Goal: Transaction & Acquisition: Book appointment/travel/reservation

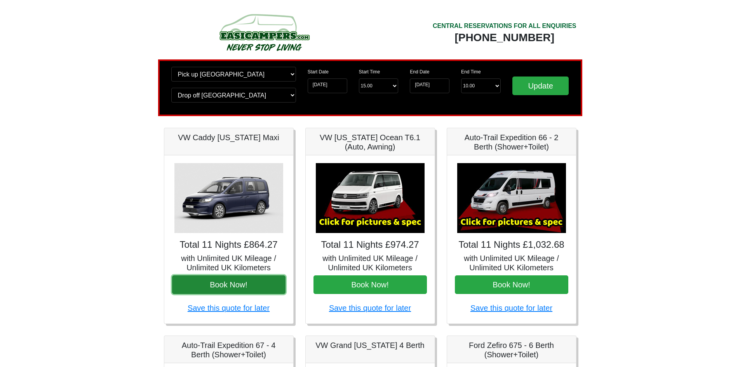
click at [245, 286] on button "Book Now!" at bounding box center [228, 284] width 113 height 19
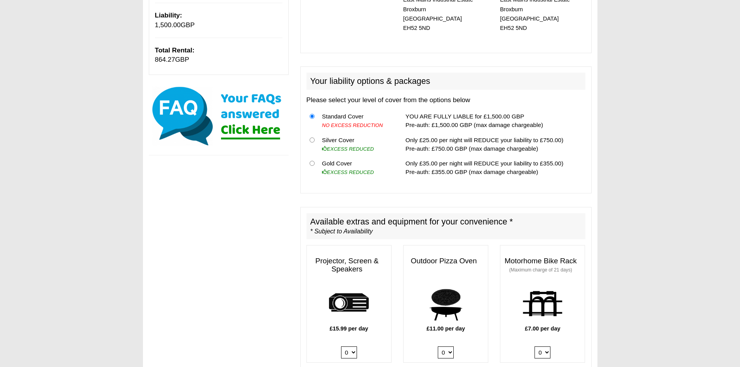
scroll to position [194, 0]
click at [312, 160] on input "radio" at bounding box center [312, 162] width 5 height 5
radio input "true"
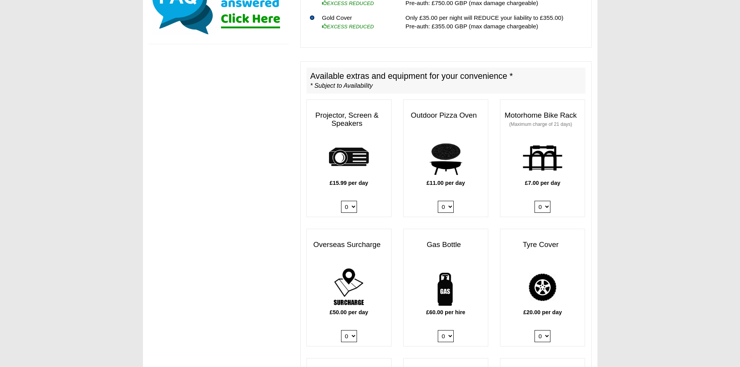
scroll to position [384, 0]
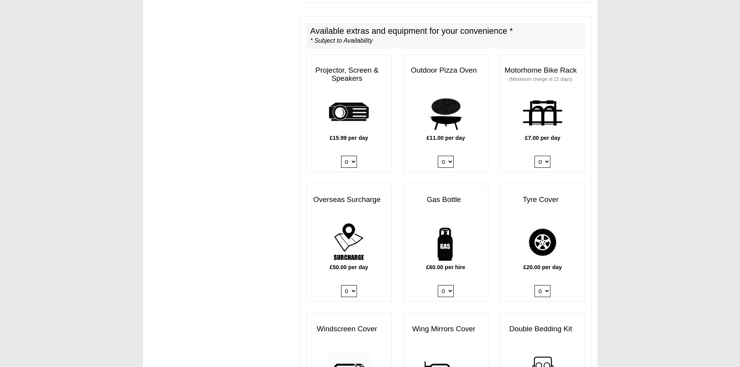
click at [353, 156] on select "0 1" at bounding box center [349, 162] width 16 height 12
select select "Projector x QTY 1 @ 15.99 GBP per day."
click at [341, 156] on select "0 1" at bounding box center [349, 162] width 16 height 12
click at [544, 156] on select "0 1" at bounding box center [542, 162] width 16 height 12
select select "Motorhome Bike Rack x QTY 1 @ 7.00 GBP per day."
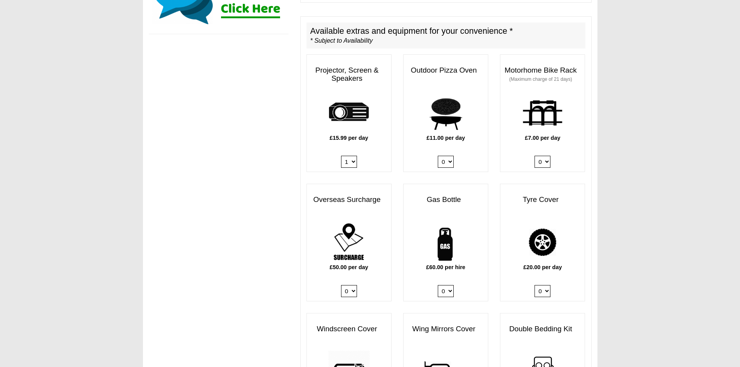
click at [534, 156] on select "0 1" at bounding box center [542, 162] width 16 height 12
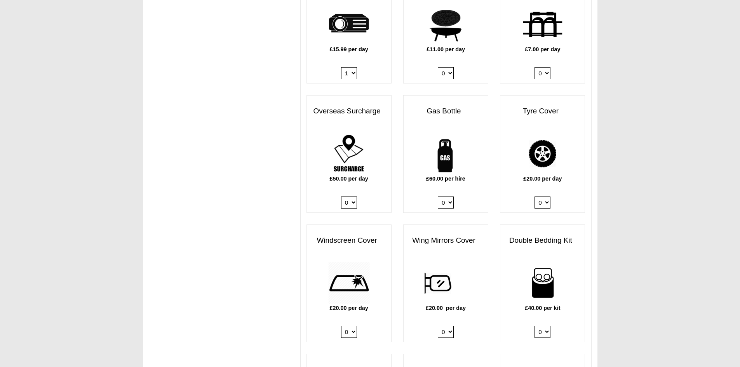
scroll to position [481, 0]
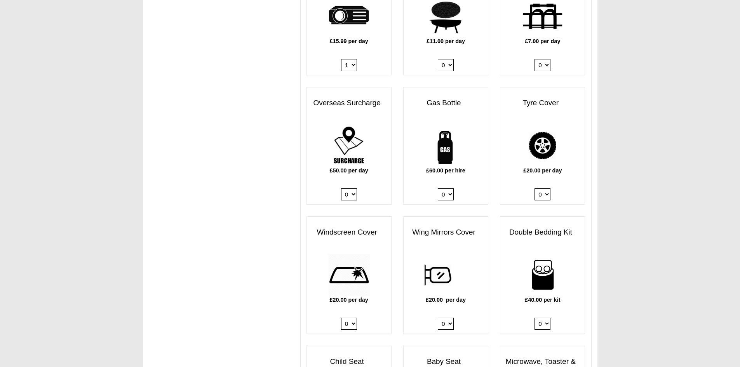
click at [448, 190] on select "0 1" at bounding box center [446, 194] width 16 height 12
select select "Gas Bottle x QTY 1 @ 60.00 GBP per hire."
click at [438, 188] on select "0 1" at bounding box center [446, 194] width 16 height 12
click at [543, 188] on select "0 1" at bounding box center [542, 194] width 16 height 12
select select "Tyre Cover @ 20.00 GBP per day."
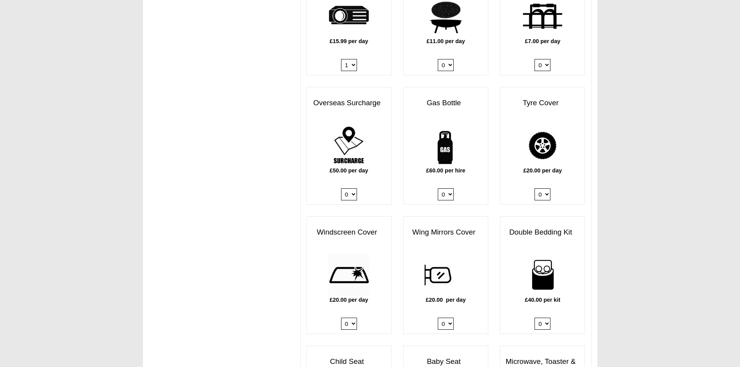
click at [534, 188] on select "0 1" at bounding box center [542, 194] width 16 height 12
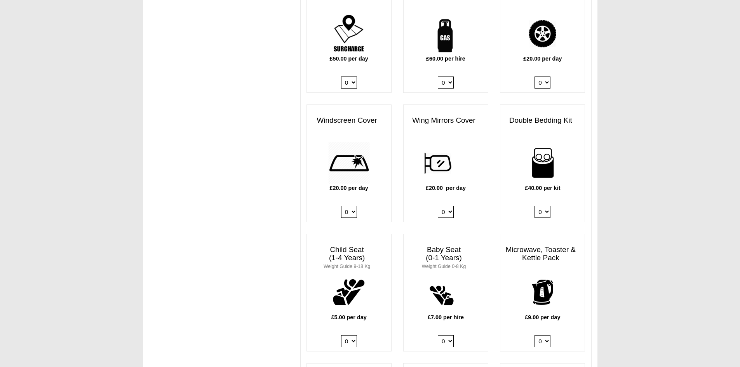
scroll to position [598, 0]
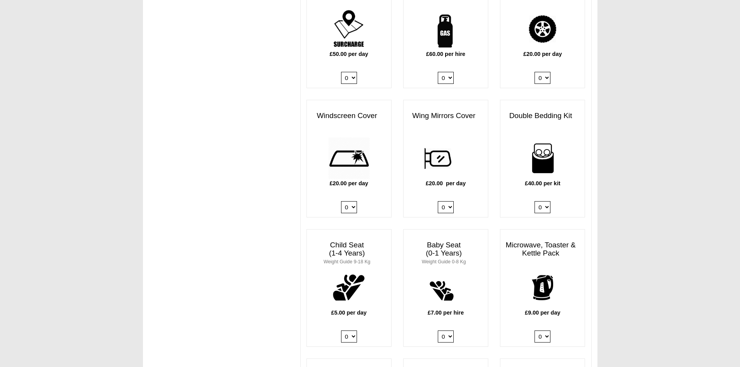
click at [346, 201] on select "0 1" at bounding box center [349, 207] width 16 height 12
select select "Windscreen Cover @ 20.00 GBP per day."
click at [341, 201] on select "0 1" at bounding box center [349, 207] width 16 height 12
click at [449, 201] on select "0 1" at bounding box center [446, 207] width 16 height 12
select select "Wing Mirrors Cover @ 20.00 GBP per day."
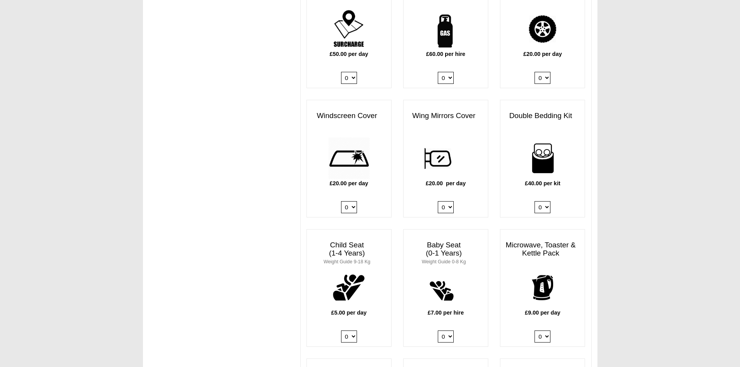
click at [438, 201] on select "0 1" at bounding box center [446, 207] width 16 height 12
click at [543, 201] on select "0 1 2 3 4" at bounding box center [542, 207] width 16 height 12
select select "Double Bedding Kit x QTY 1 @ 40.00 GBP per kit."
click at [534, 201] on select "0 1 2 3 4" at bounding box center [542, 207] width 16 height 12
click at [511, 186] on div "£40.00 per kit 0 1 2 3 4" at bounding box center [542, 177] width 84 height 80
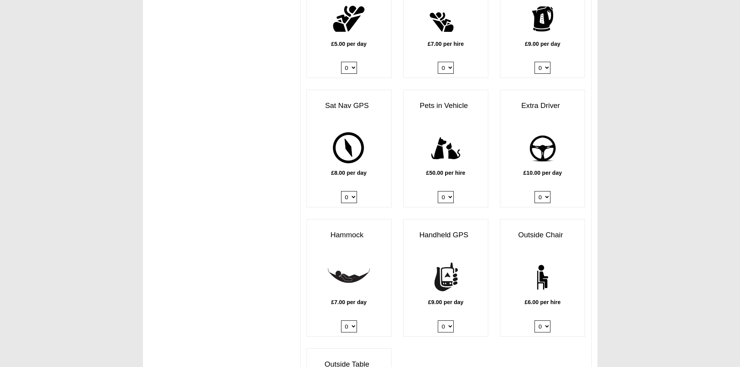
scroll to position [870, 0]
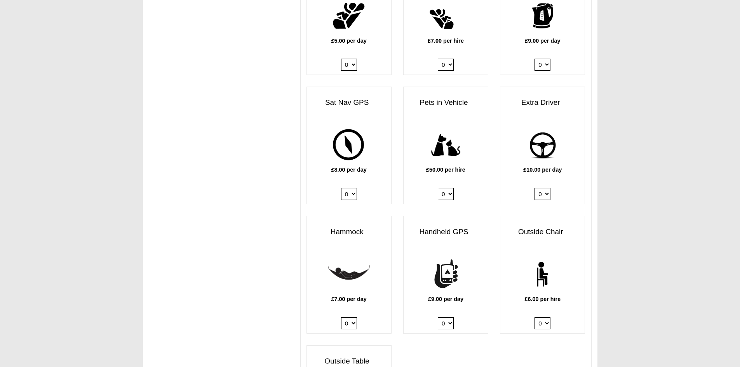
click at [449, 190] on select "0 1" at bounding box center [446, 194] width 16 height 12
select select "Pets in vehicle @ 50.00 GBP per hire"
click at [438, 188] on select "0 1" at bounding box center [446, 194] width 16 height 12
click at [541, 188] on select "0 1" at bounding box center [542, 194] width 16 height 12
select select "Extra Driver x QTY 1 @ 10.00 GBP per day."
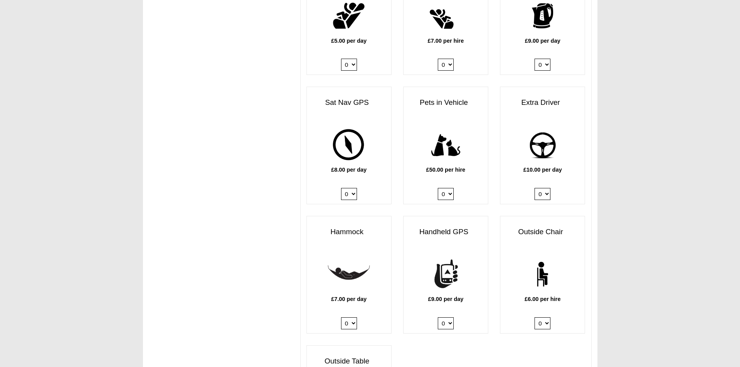
click at [534, 188] on select "0 1" at bounding box center [542, 194] width 16 height 12
click at [519, 168] on div "£10.00 per day 0 1" at bounding box center [542, 164] width 84 height 80
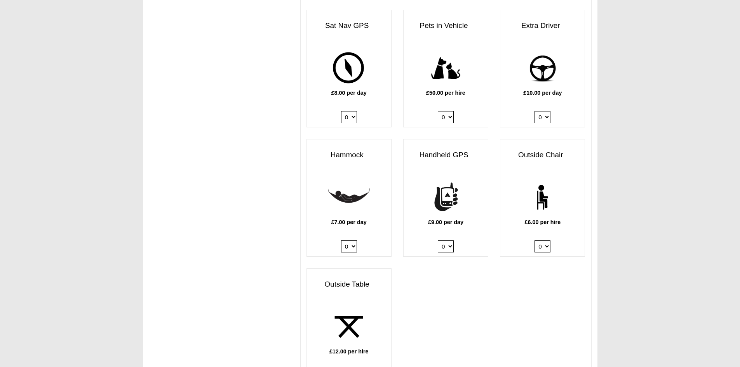
scroll to position [947, 0]
click at [538, 240] on select "0 1 2 3 4 5 6" at bounding box center [542, 246] width 16 height 12
select select "Outside Chair x QTY 2 @ 6.00 GBP per hire."
click at [534, 240] on select "0 1 2 3 4 5 6" at bounding box center [542, 246] width 16 height 12
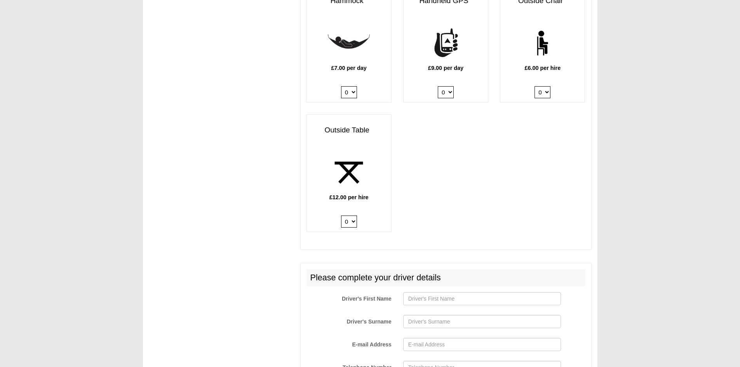
scroll to position [1103, 0]
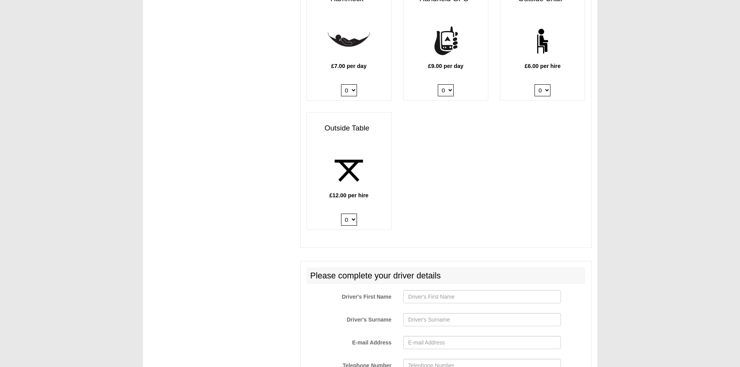
click at [349, 214] on select "0 1 2" at bounding box center [349, 220] width 16 height 12
select select "Outside Table x QTY 1 @ 12.00 GBP per hire."
click at [341, 214] on select "0 1 2" at bounding box center [349, 220] width 16 height 12
click at [430, 292] on input "Driver's First Name" at bounding box center [482, 296] width 158 height 13
type input "Happy"
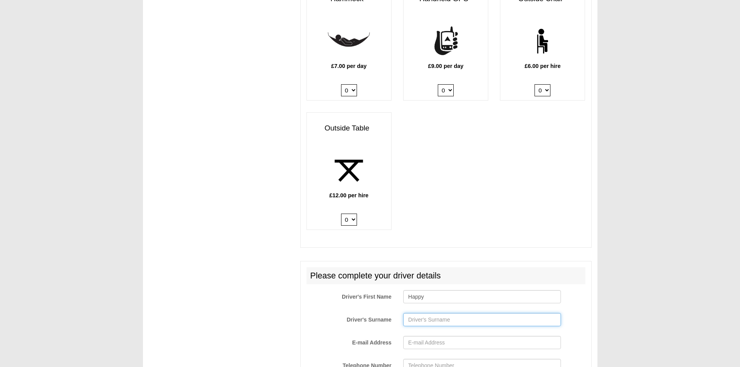
click at [422, 313] on input "Driver's Surname" at bounding box center [482, 319] width 158 height 13
type input "Go-Lucky"
drag, startPoint x: 443, startPoint y: 290, endPoint x: 393, endPoint y: 290, distance: 50.1
click at [393, 290] on div "Driver's First Name Happy" at bounding box center [446, 298] width 290 height 17
type input "|"
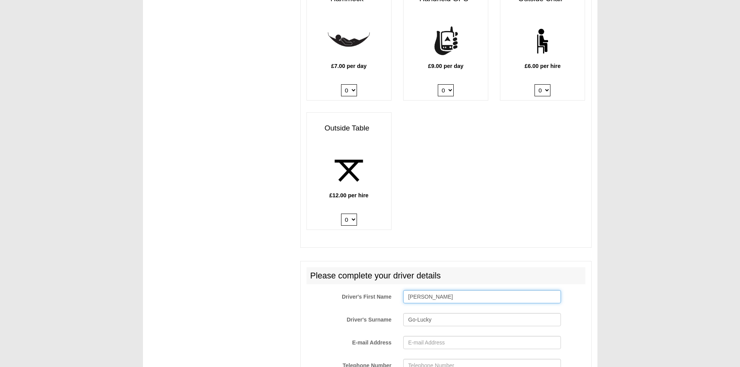
type input "[PERSON_NAME]"
drag, startPoint x: 394, startPoint y: 315, endPoint x: 369, endPoint y: 313, distance: 24.5
click at [369, 313] on div "Driver's Surname Go-Lucky" at bounding box center [446, 321] width 290 height 17
type input "[PERSON_NAME]"
click at [437, 336] on input "E-mail Address" at bounding box center [482, 342] width 158 height 13
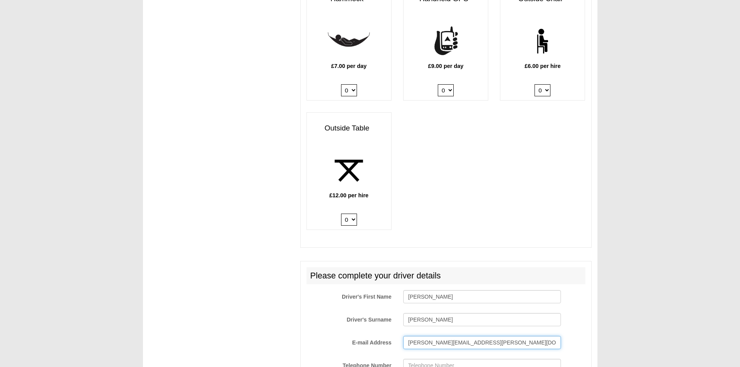
type input "[PERSON_NAME][EMAIL_ADDRESS][PERSON_NAME][DOMAIN_NAME]"
click at [586, 313] on div "Driver's Surname [PERSON_NAME]" at bounding box center [446, 321] width 290 height 17
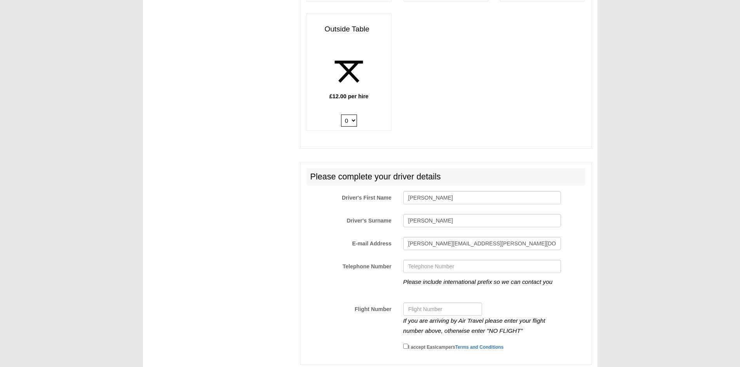
scroll to position [1258, 0]
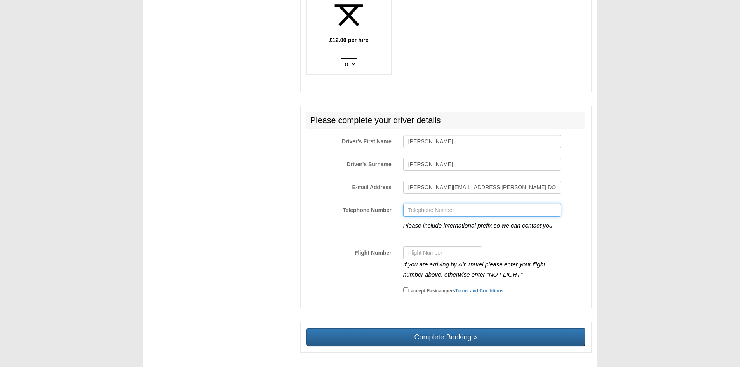
click at [444, 204] on input "Telephone Number" at bounding box center [482, 210] width 158 height 13
type input "07458963852"
click at [445, 246] on input "Flight Number" at bounding box center [442, 252] width 79 height 13
type input "No Flight"
click at [406, 287] on input "I accept Easicampers Terms and Conditions" at bounding box center [405, 289] width 5 height 5
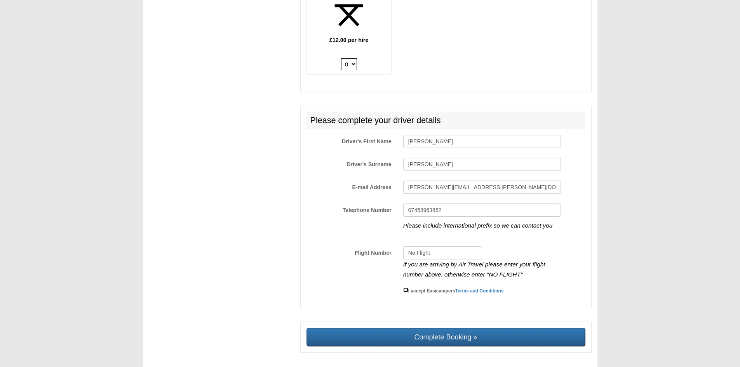
checkbox input "true"
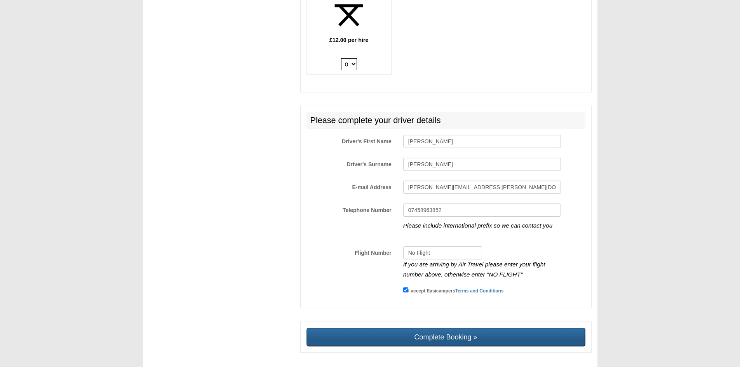
click at [457, 332] on input "Complete Booking »" at bounding box center [445, 337] width 279 height 19
type input "Sending, please wait..."
